Goal: Task Accomplishment & Management: Manage account settings

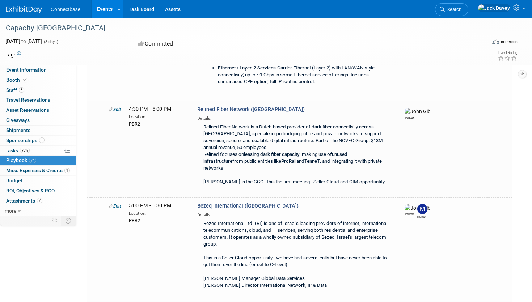
scroll to position [8986, 0]
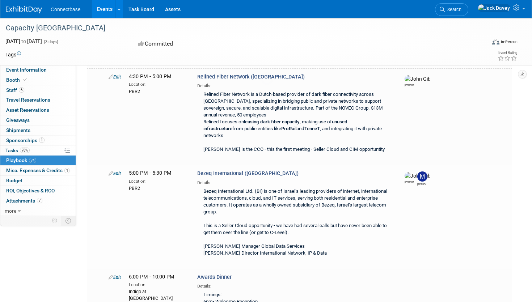
scroll to position [0, 0]
type input "I"
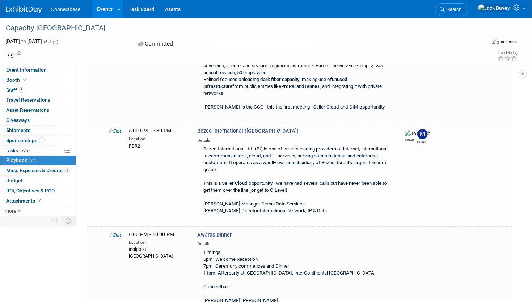
scroll to position [9047, 0]
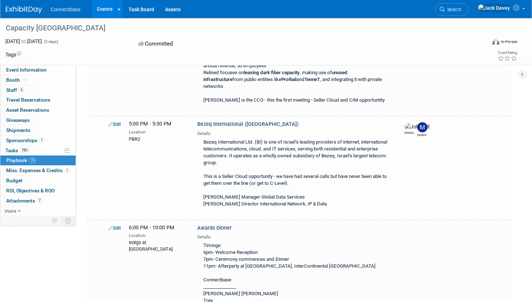
type input "Connectbase - ISOCEL"
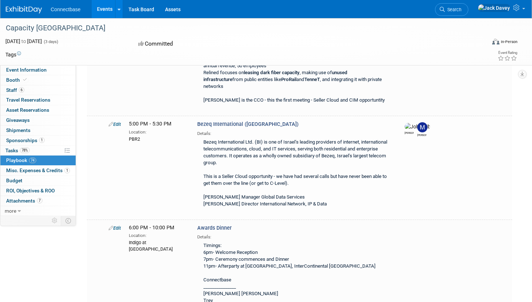
type input "11:00 AM"
type input "11:30 AM"
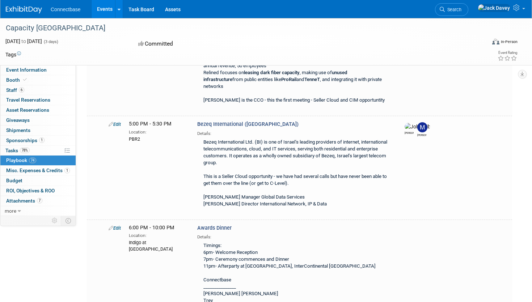
type input "PBR1"
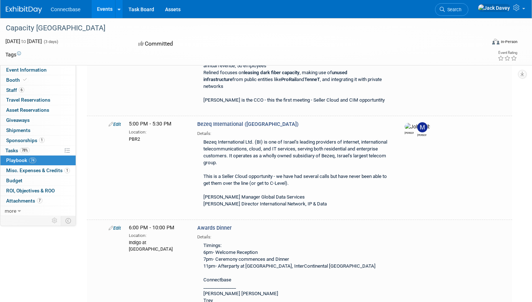
select select
type input "me"
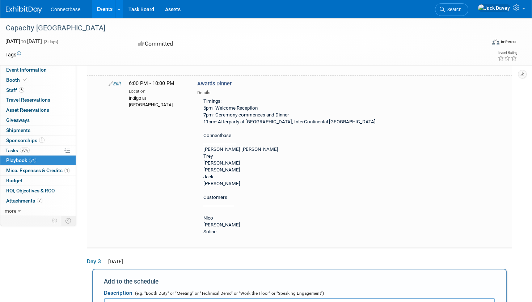
scroll to position [9197, 0]
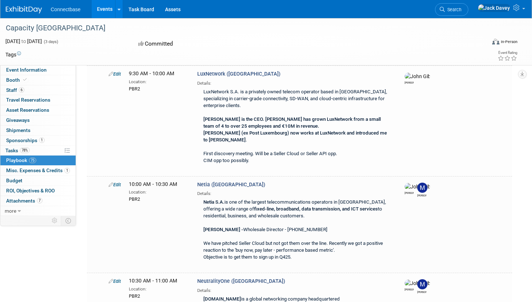
scroll to position [9575, 0]
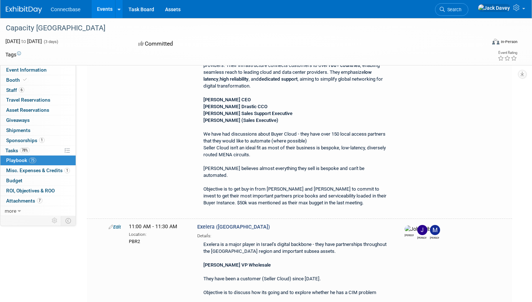
scroll to position [9842, 0]
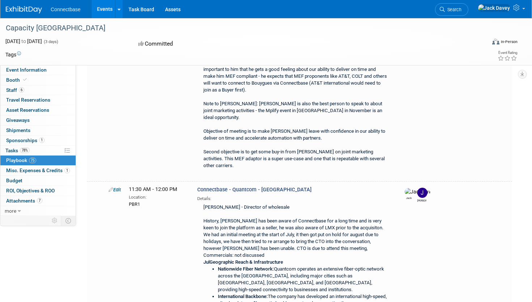
scroll to position [1760, 0]
